Goal: Find specific page/section: Find specific page/section

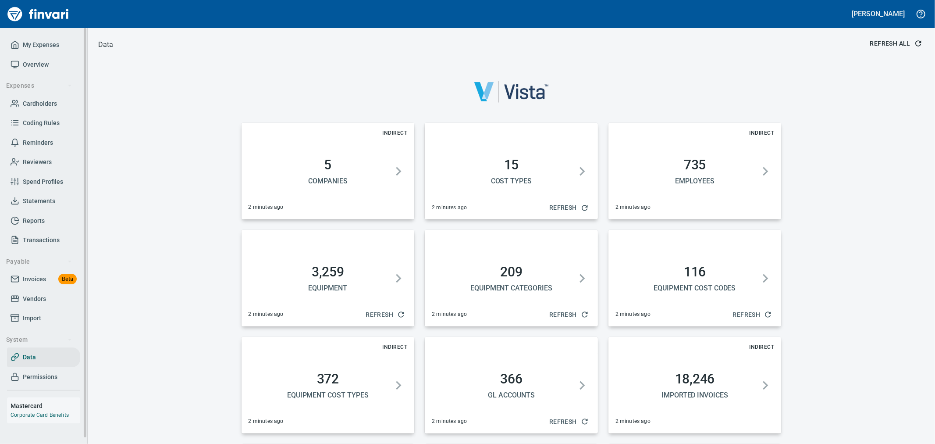
click at [34, 291] on link "Vendors" at bounding box center [43, 299] width 73 height 20
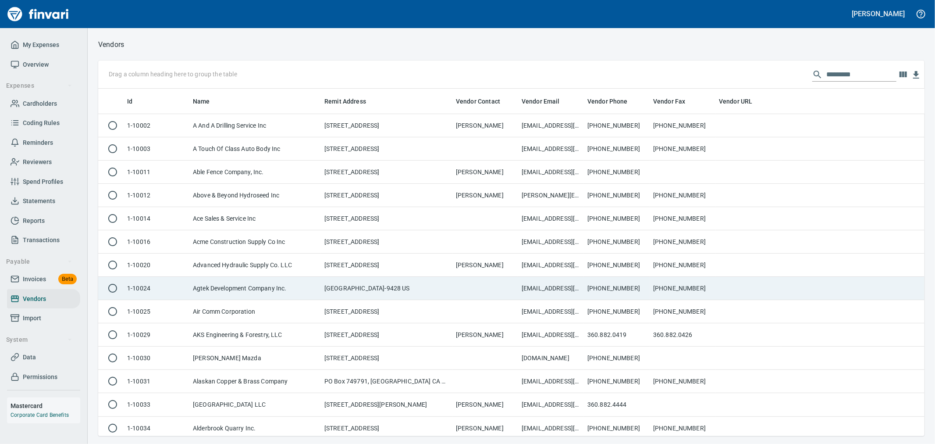
scroll to position [340, 812]
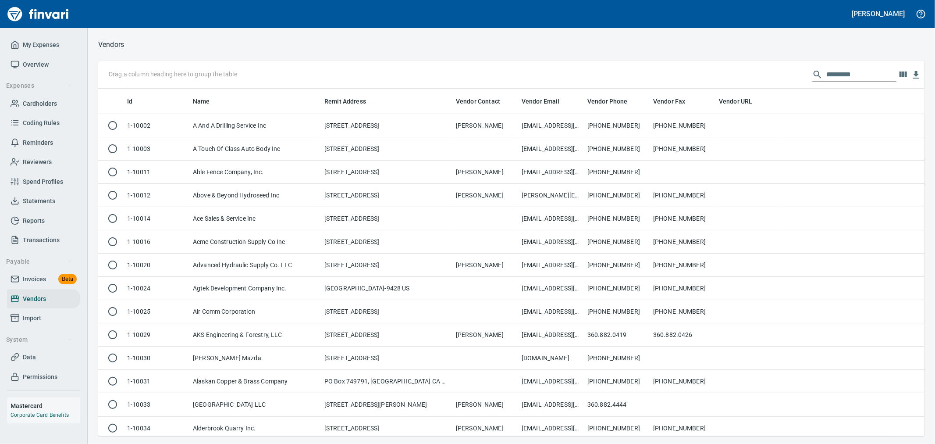
click at [856, 77] on input "text" at bounding box center [861, 74] width 70 height 14
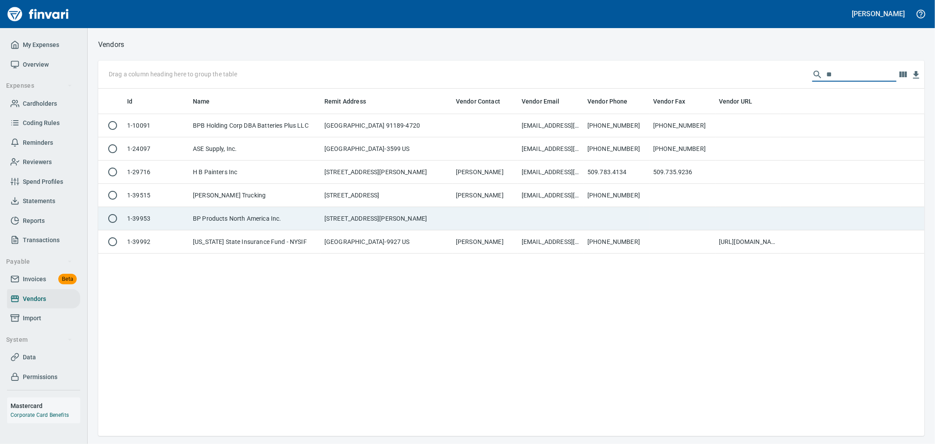
type input "**"
click at [421, 223] on td "30 South Wacker Drive, Chicago IL 60606 US" at bounding box center [386, 218] width 131 height 23
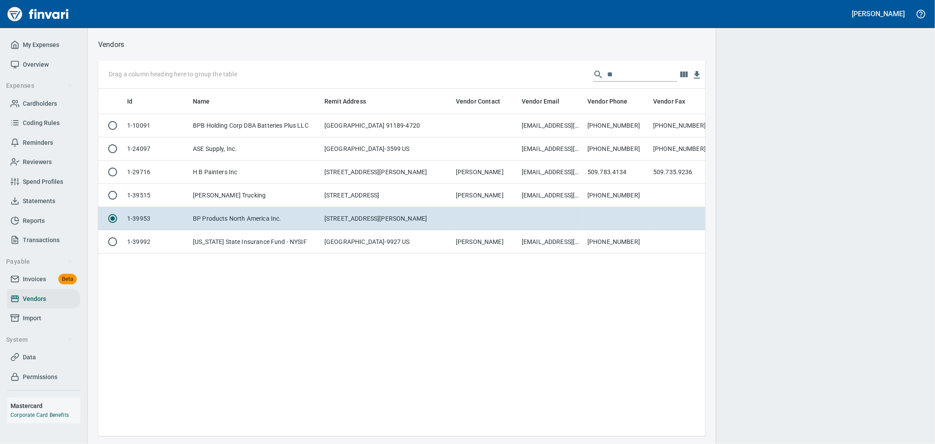
scroll to position [332, 600]
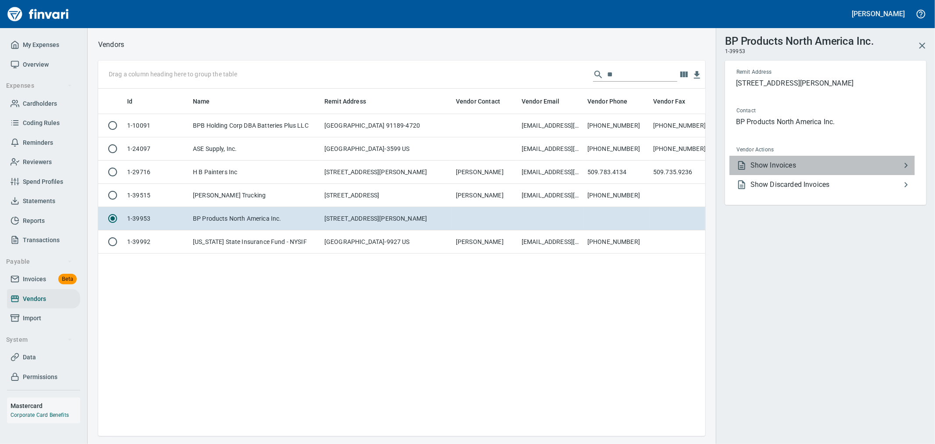
click at [796, 171] on li "Show Invoices" at bounding box center [821, 165] width 185 height 19
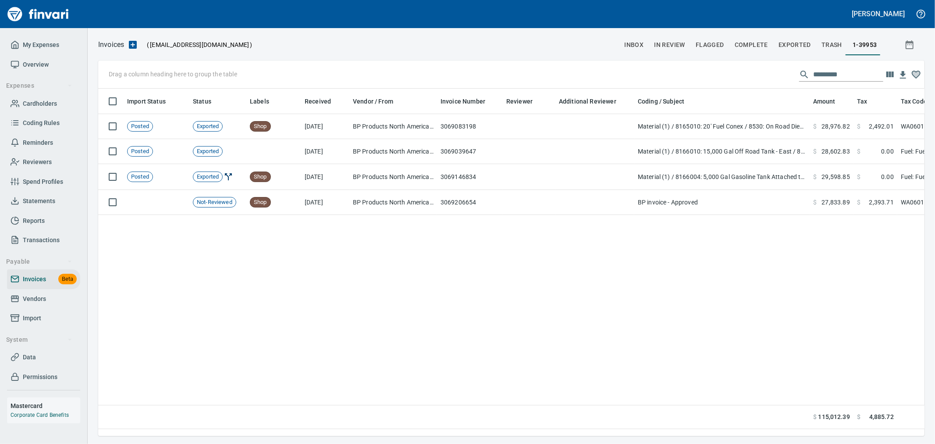
scroll to position [332, 819]
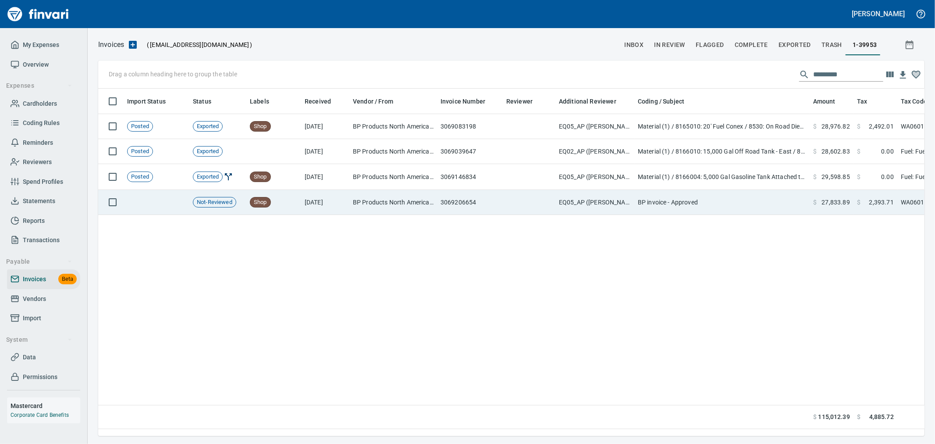
click at [752, 209] on td "BP invoice - Approved" at bounding box center [721, 202] width 175 height 25
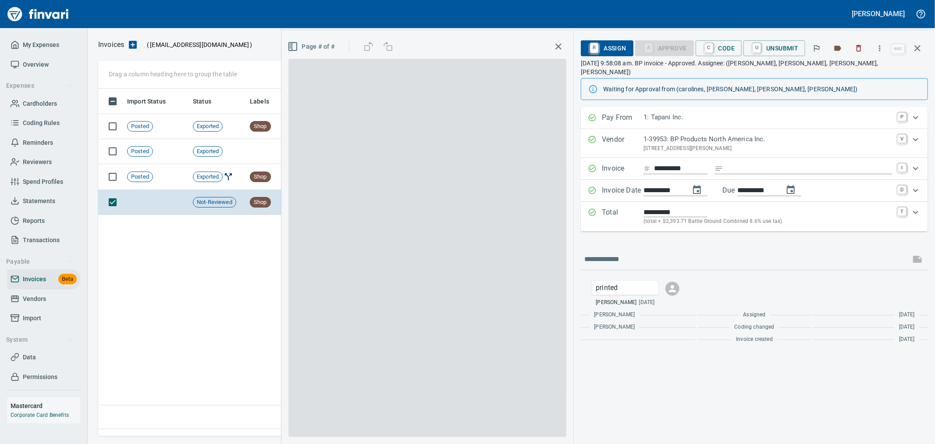
scroll to position [332, 818]
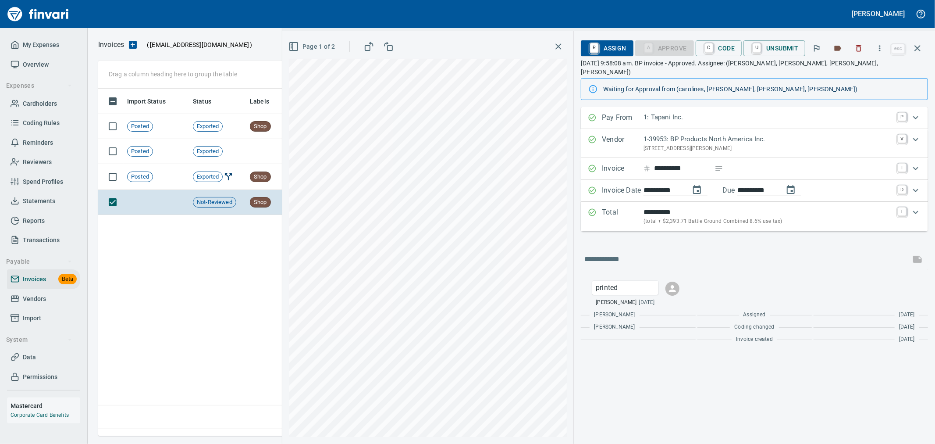
click at [746, 217] on p "(total + $2,393.71 Battle Ground Combined 8.6% use tax)" at bounding box center [767, 221] width 249 height 9
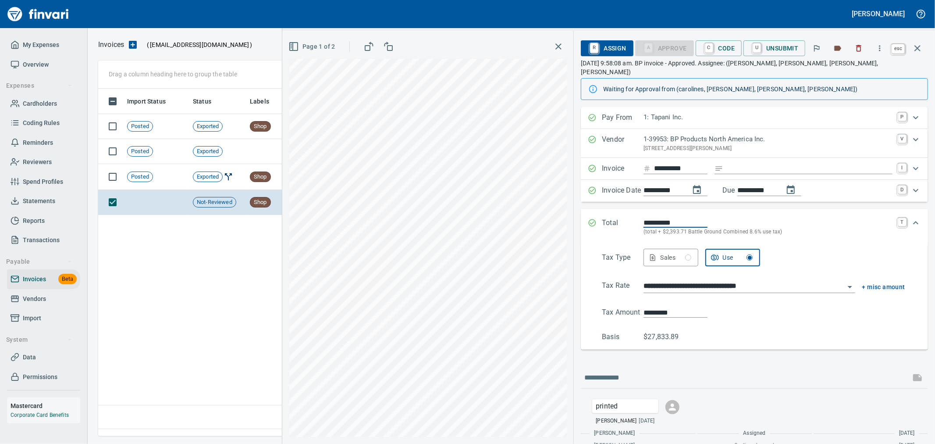
click at [909, 53] on button "button" at bounding box center [917, 48] width 21 height 21
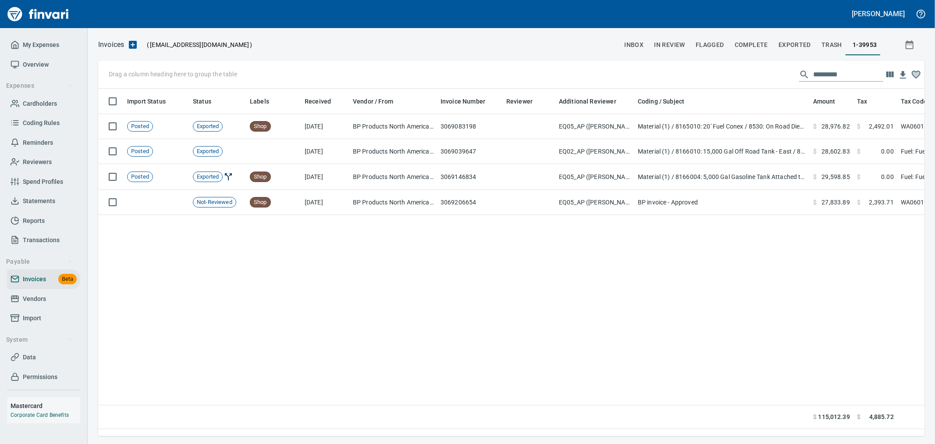
scroll to position [332, 818]
click at [41, 301] on span "Vendors" at bounding box center [34, 298] width 23 height 11
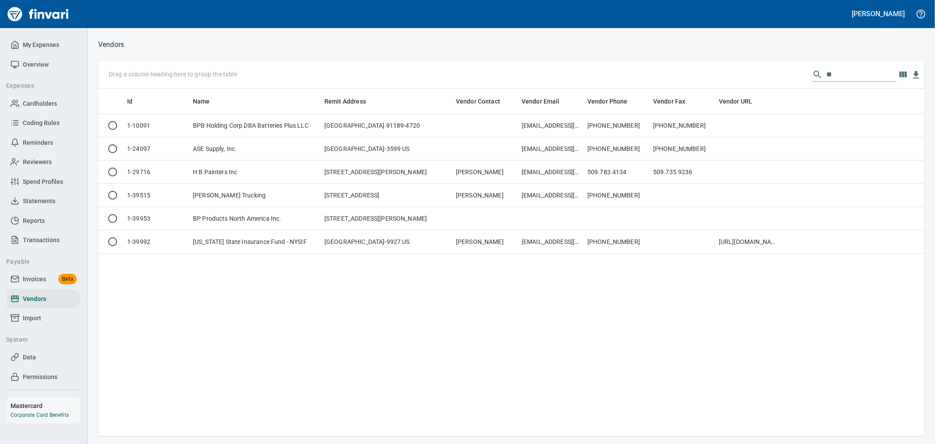
scroll to position [340, 819]
click at [835, 78] on input "**" at bounding box center [861, 74] width 70 height 14
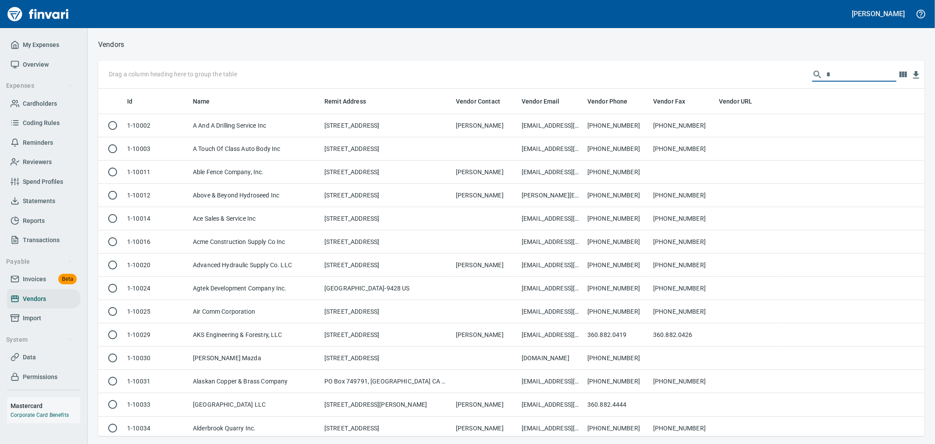
scroll to position [340, 812]
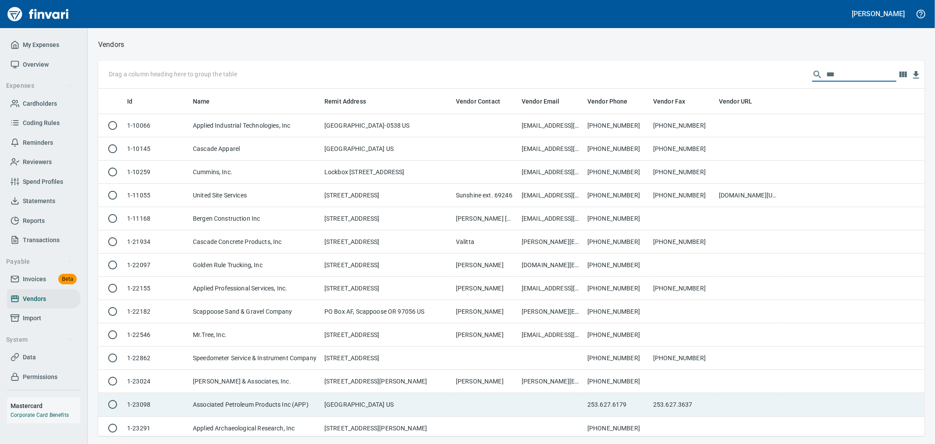
type input "***"
click at [349, 402] on td "PO Box 34600, Seattle WA 98124 US" at bounding box center [386, 404] width 131 height 23
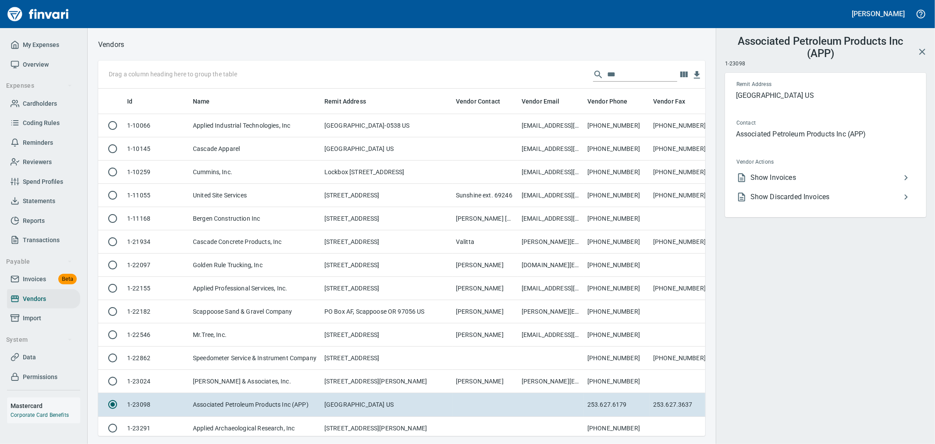
scroll to position [332, 593]
click at [784, 180] on span "Show Invoices" at bounding box center [825, 177] width 150 height 11
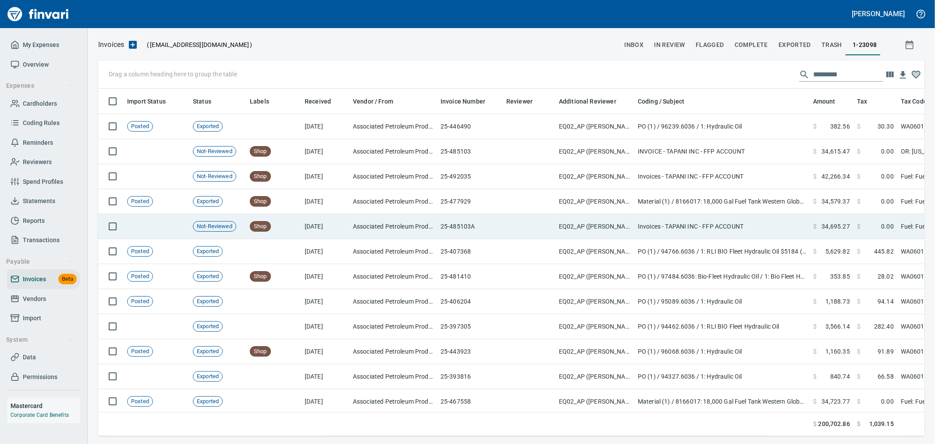
scroll to position [1, 1]
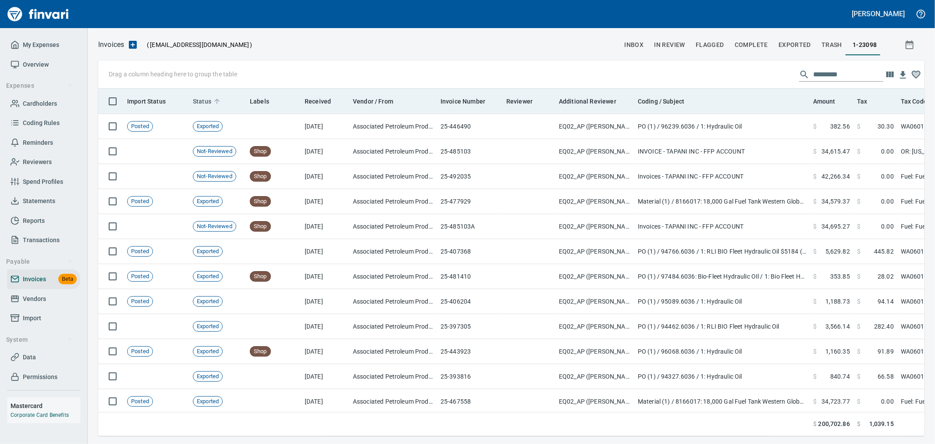
click at [199, 102] on span "Status" at bounding box center [202, 101] width 18 height 11
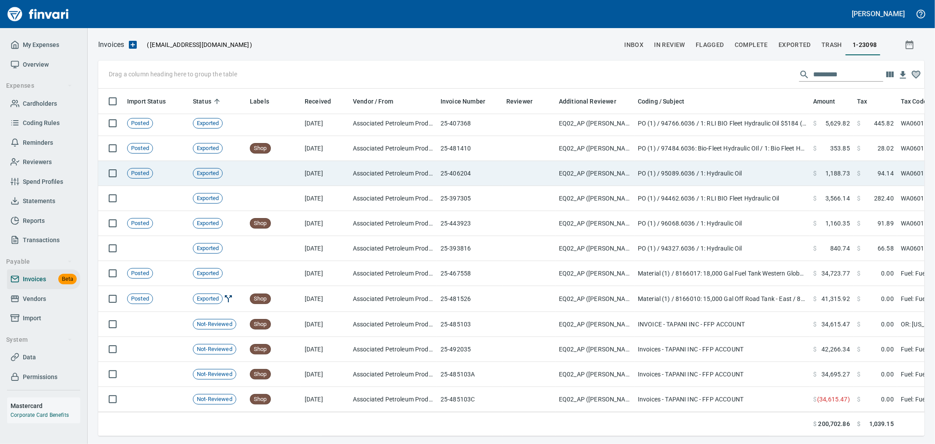
scroll to position [60, 0]
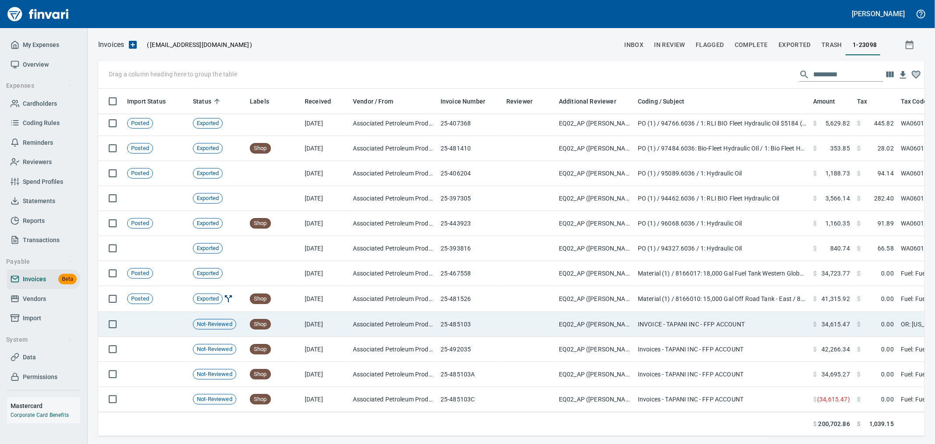
click at [661, 316] on td "INVOICE - TAPANI INC - FFP ACCOUNT" at bounding box center [721, 324] width 175 height 25
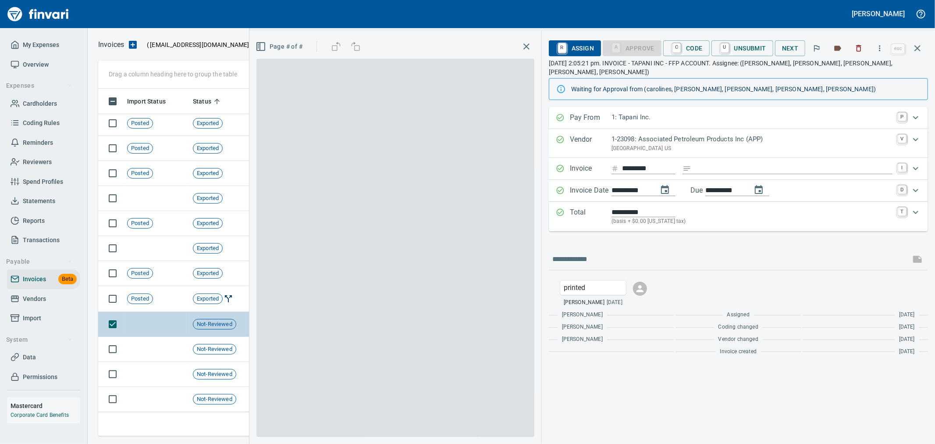
scroll to position [332, 811]
